Goal: Obtain resource: Obtain resource

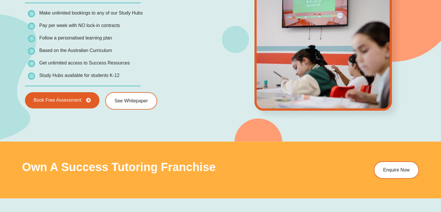
scroll to position [900, 0]
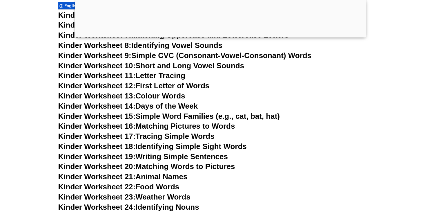
scroll to position [334, 0]
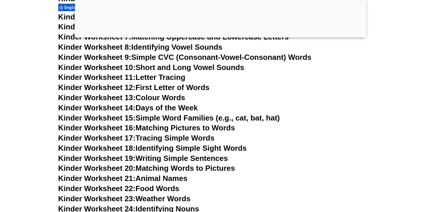
click at [181, 161] on link "Kinder Worksheet 19: Writing Simple Sentences" at bounding box center [143, 158] width 170 height 9
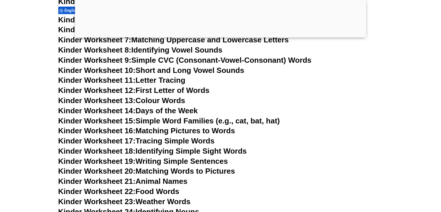
scroll to position [334, 0]
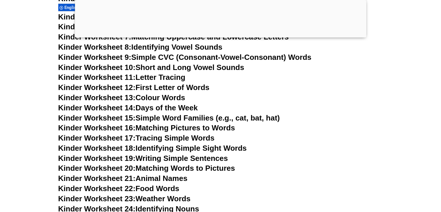
click at [207, 118] on link "Kinder Worksheet 15: Simple Word Families (e.g., cat, bat, hat)" at bounding box center [169, 117] width 222 height 9
click at [165, 106] on link "Kinder Worksheet 14: Days of the Week" at bounding box center [128, 107] width 140 height 9
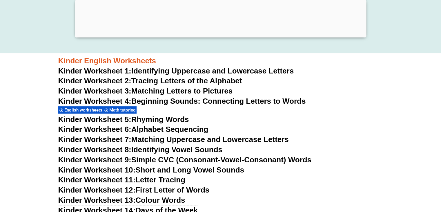
scroll to position [218, 0]
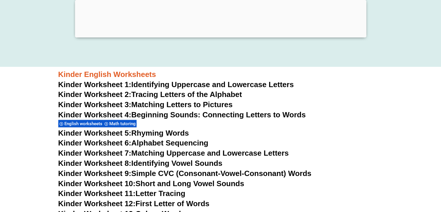
click at [193, 85] on link "Kinder Worksheet 1: Identifying Uppercase and Lowercase Letters" at bounding box center [176, 84] width 236 height 9
